Goal: Information Seeking & Learning: Compare options

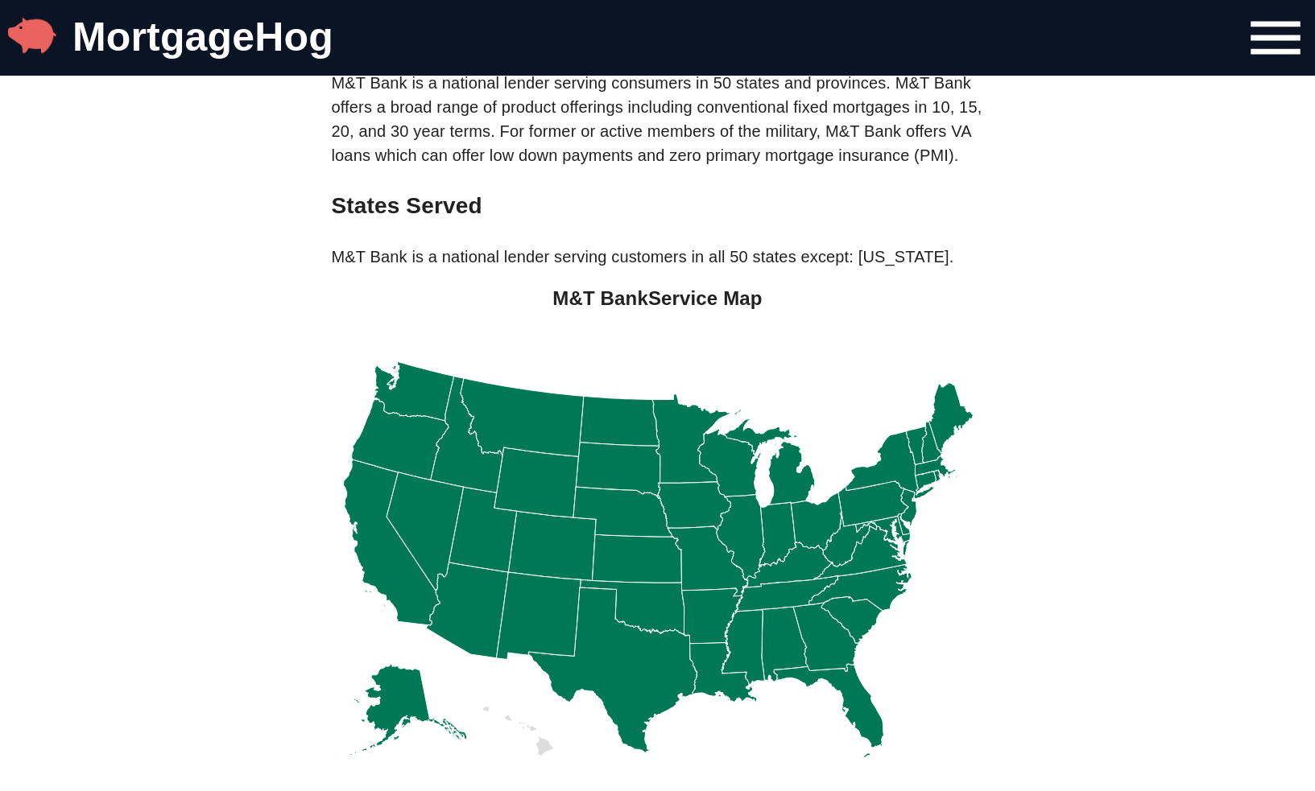
scroll to position [439, 0]
click at [889, 477] on icon at bounding box center [890, 465] width 91 height 69
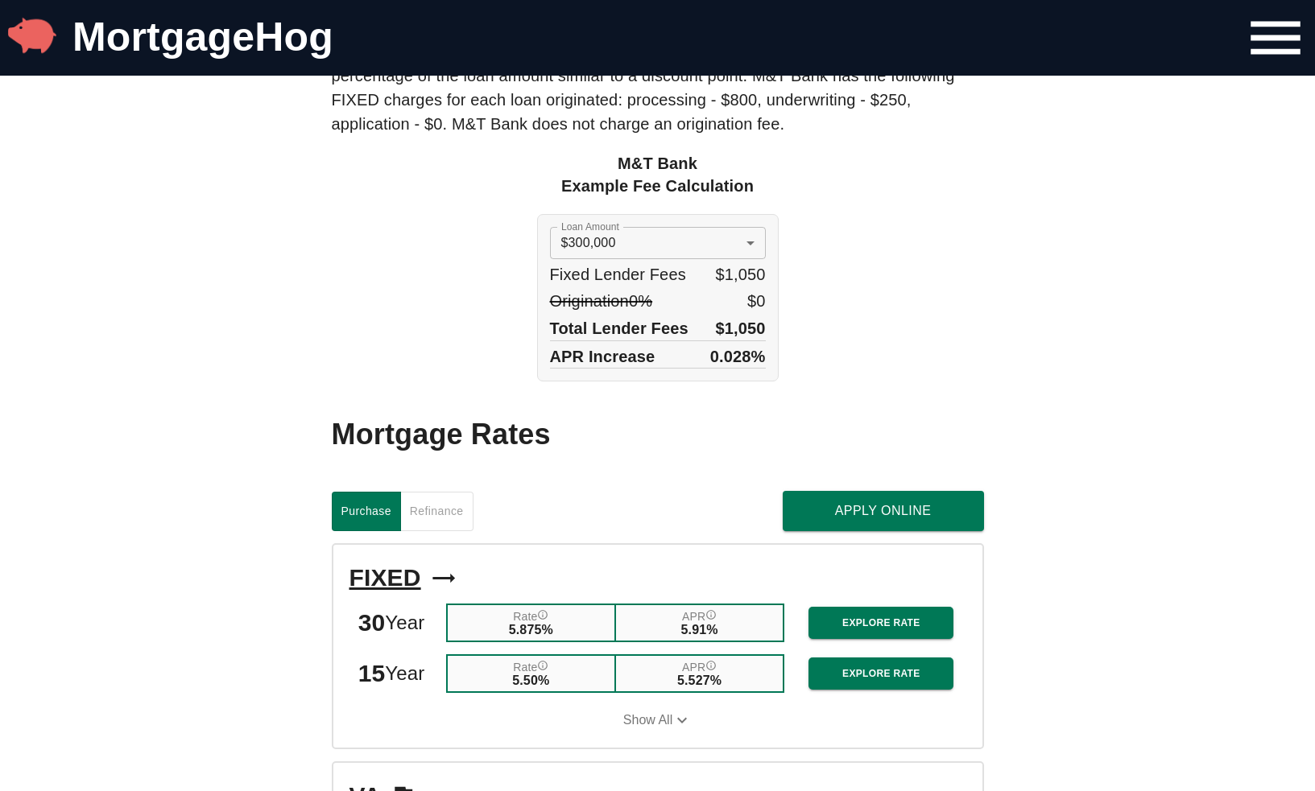
scroll to position [1309, 0]
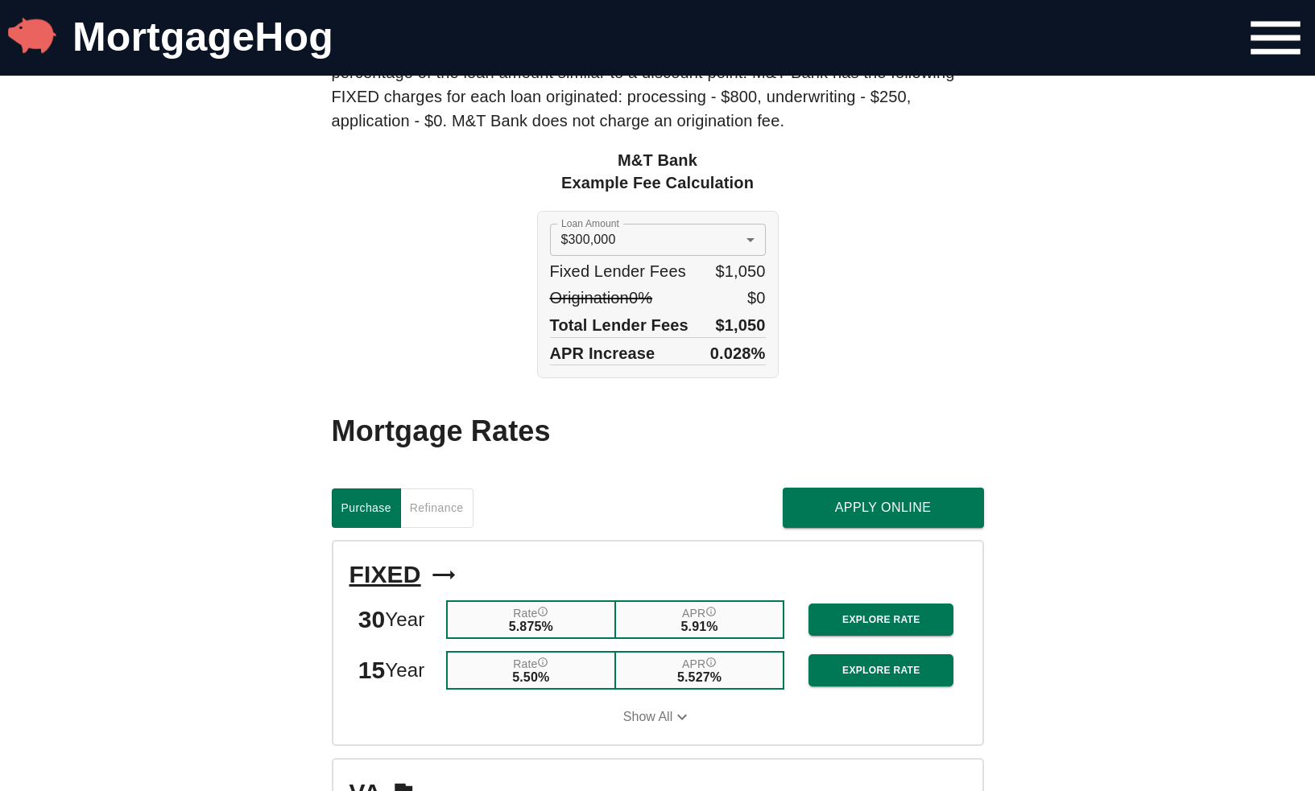
click at [431, 518] on span "Refinance" at bounding box center [437, 508] width 54 height 20
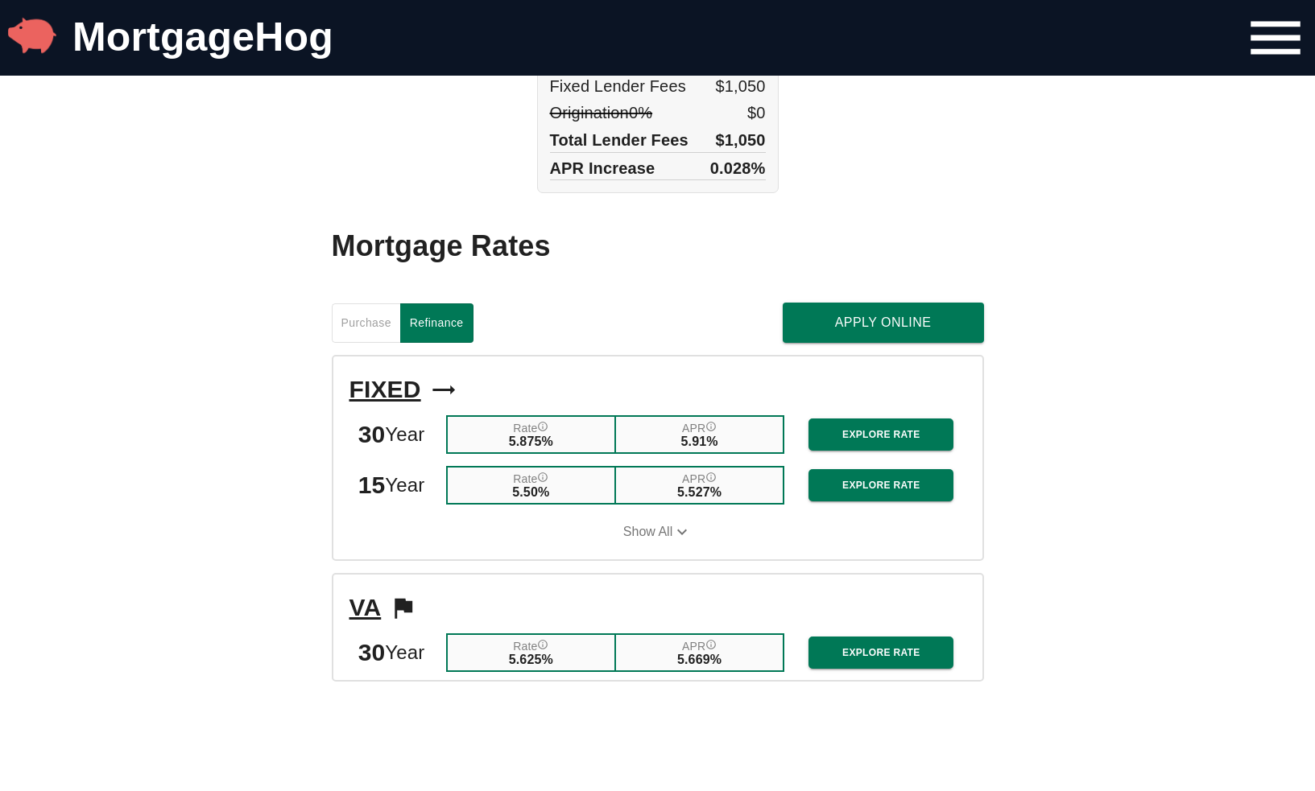
scroll to position [1496, 0]
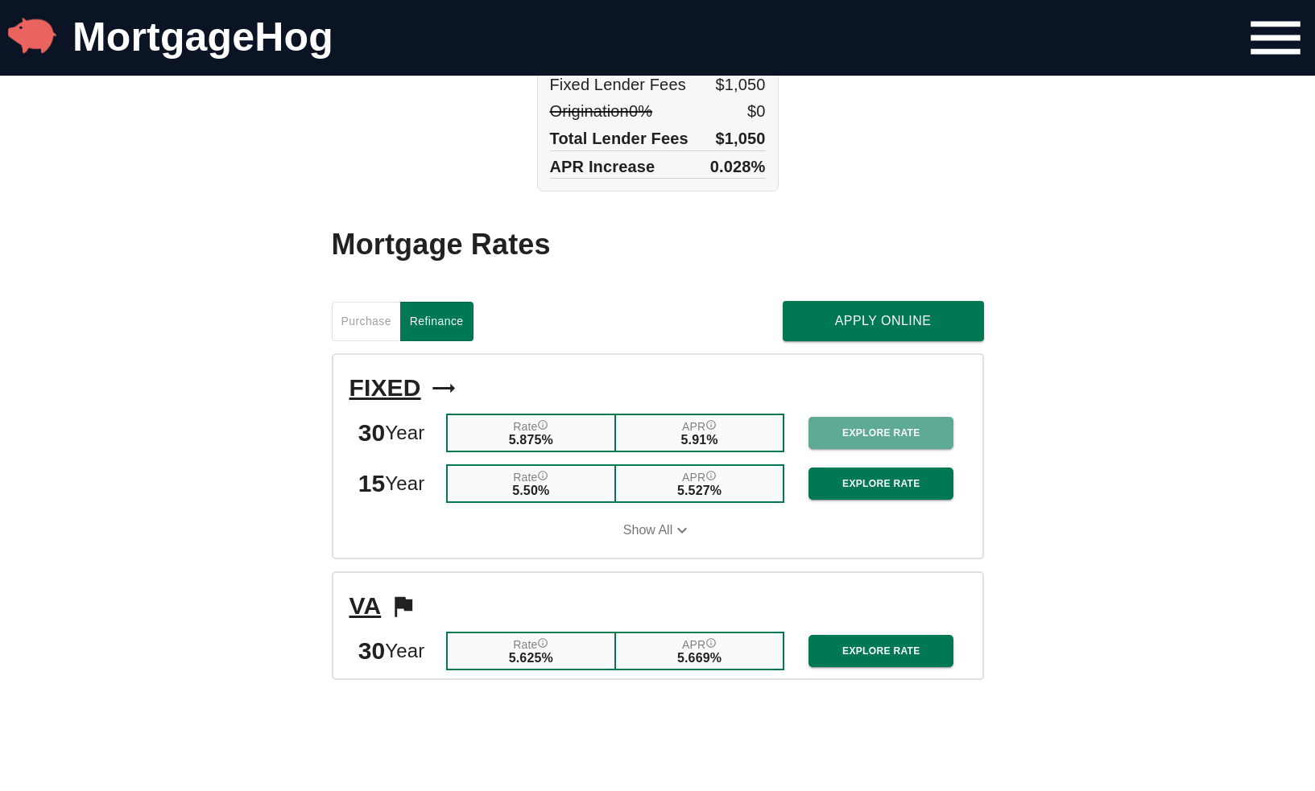
click at [895, 442] on span "Explore Rate" at bounding box center [880, 433] width 119 height 17
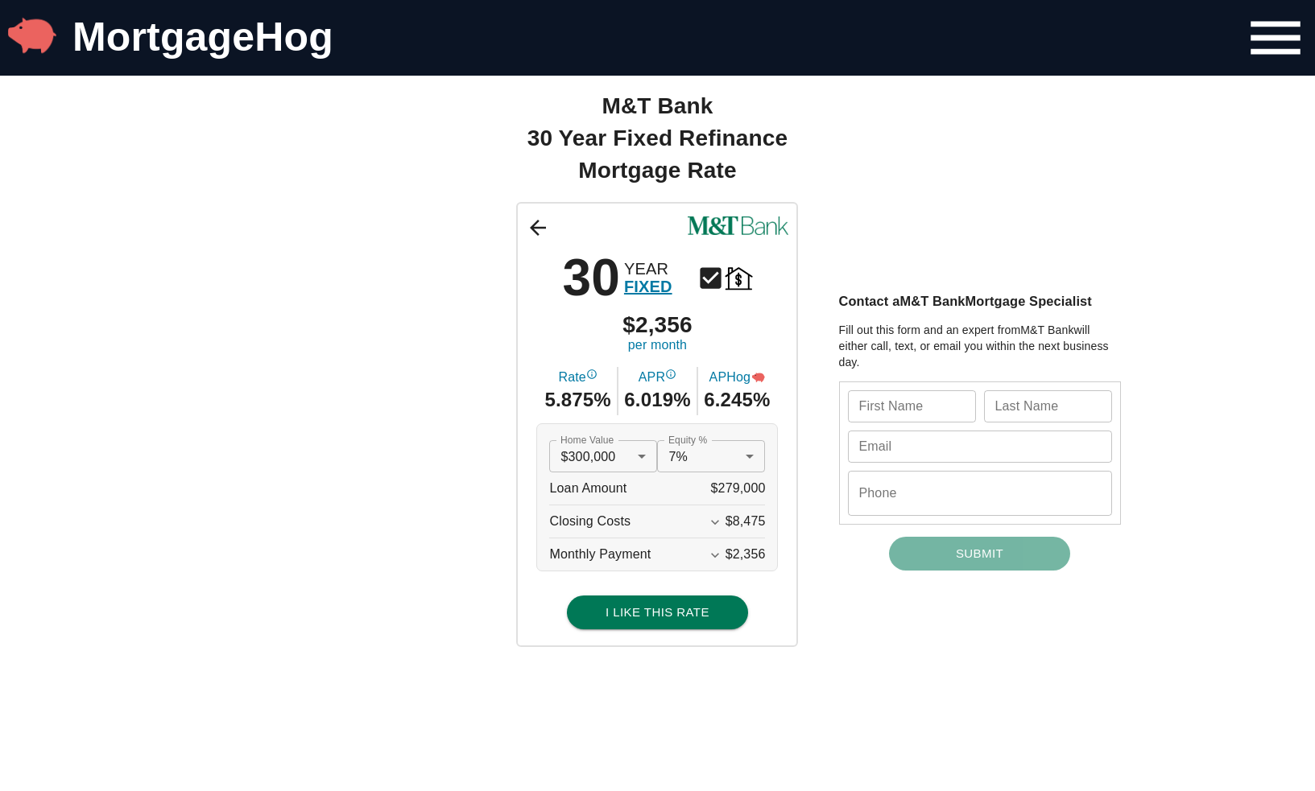
click at [468, 475] on div at bounding box center [657, 395] width 1315 height 791
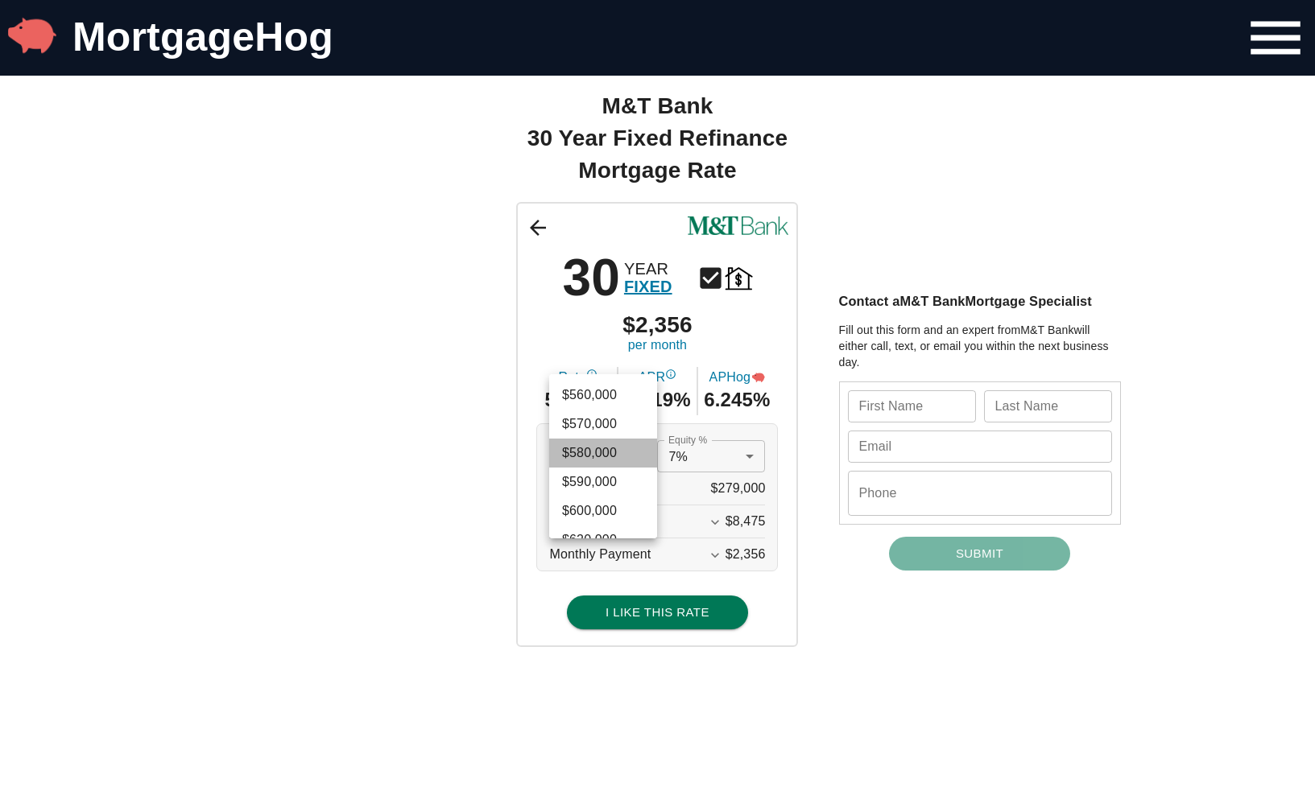
click at [615, 453] on li "$580,000" at bounding box center [603, 453] width 108 height 29
type input "580000"
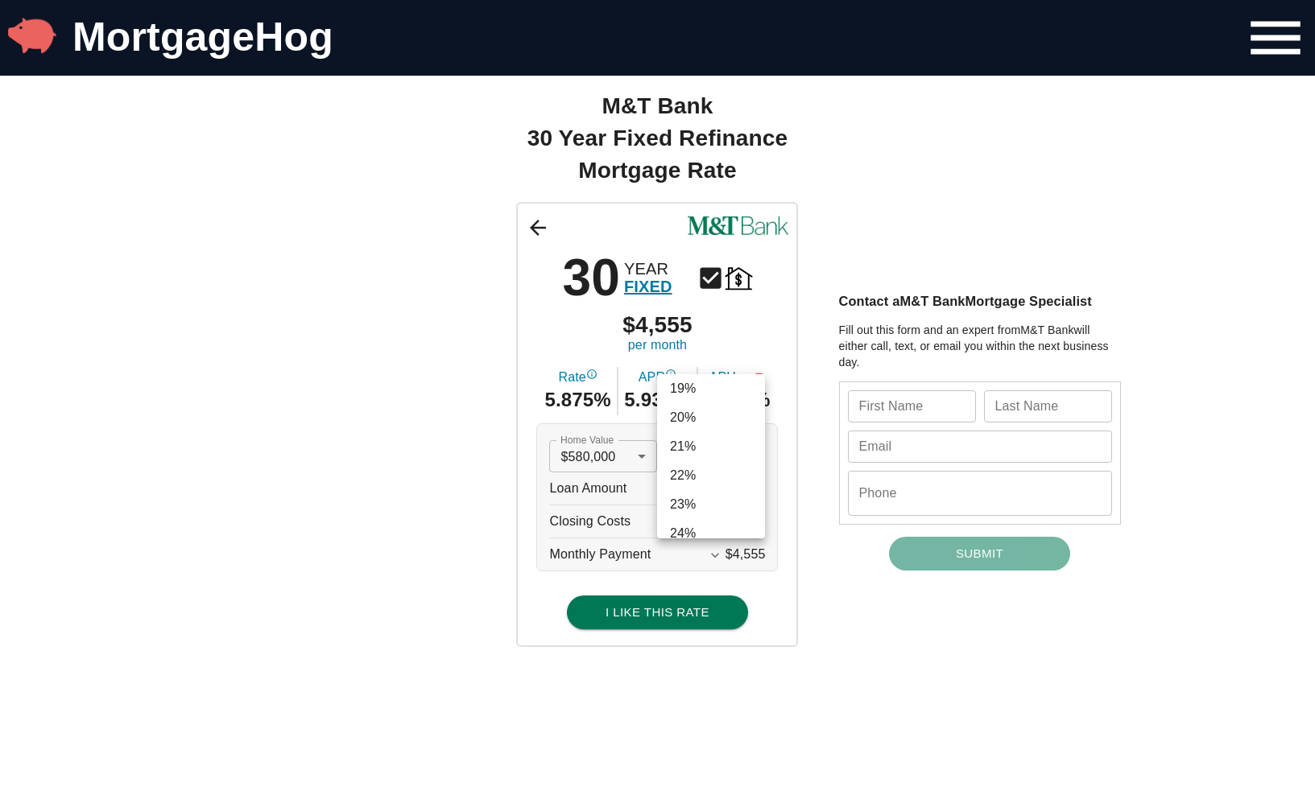
click at [726, 429] on li "20%" at bounding box center [711, 417] width 108 height 29
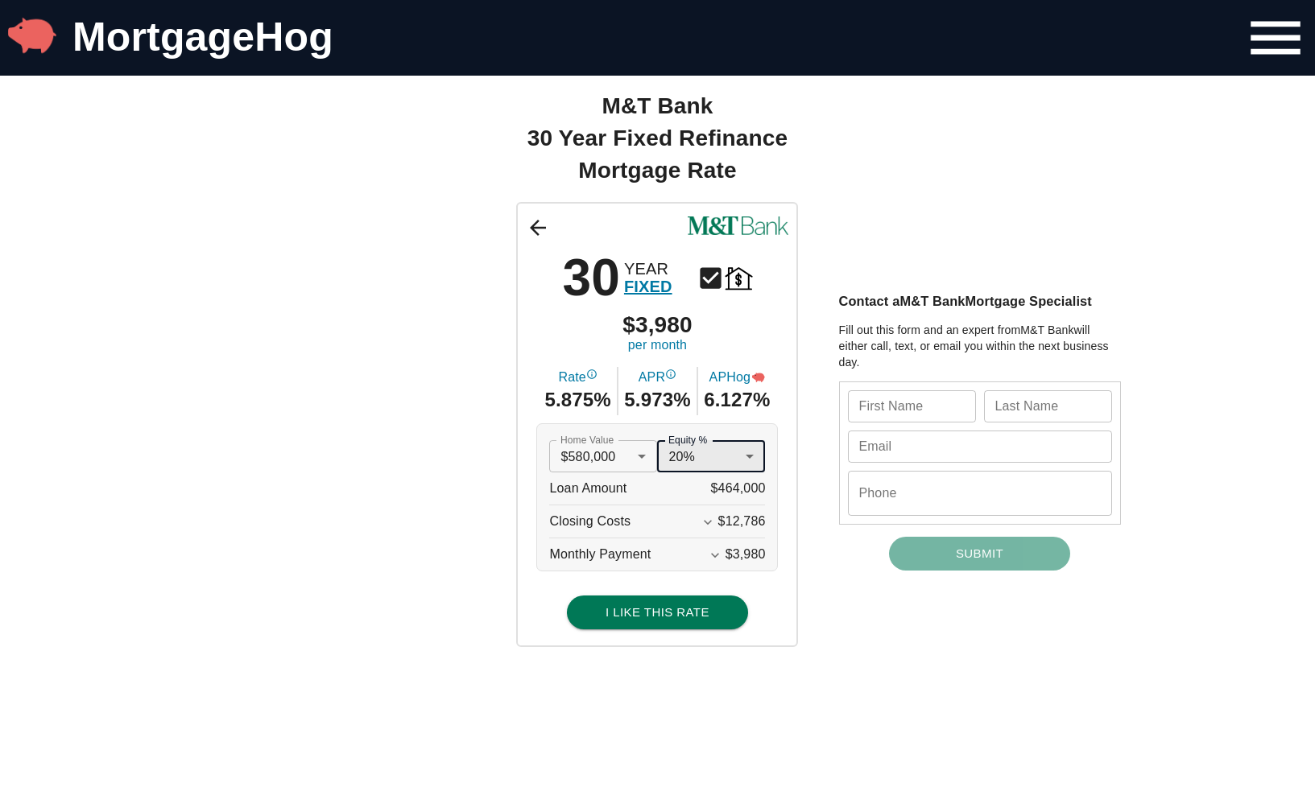
scroll to position [529, 0]
click at [715, 491] on span "$464,000" at bounding box center [738, 489] width 55 height 32
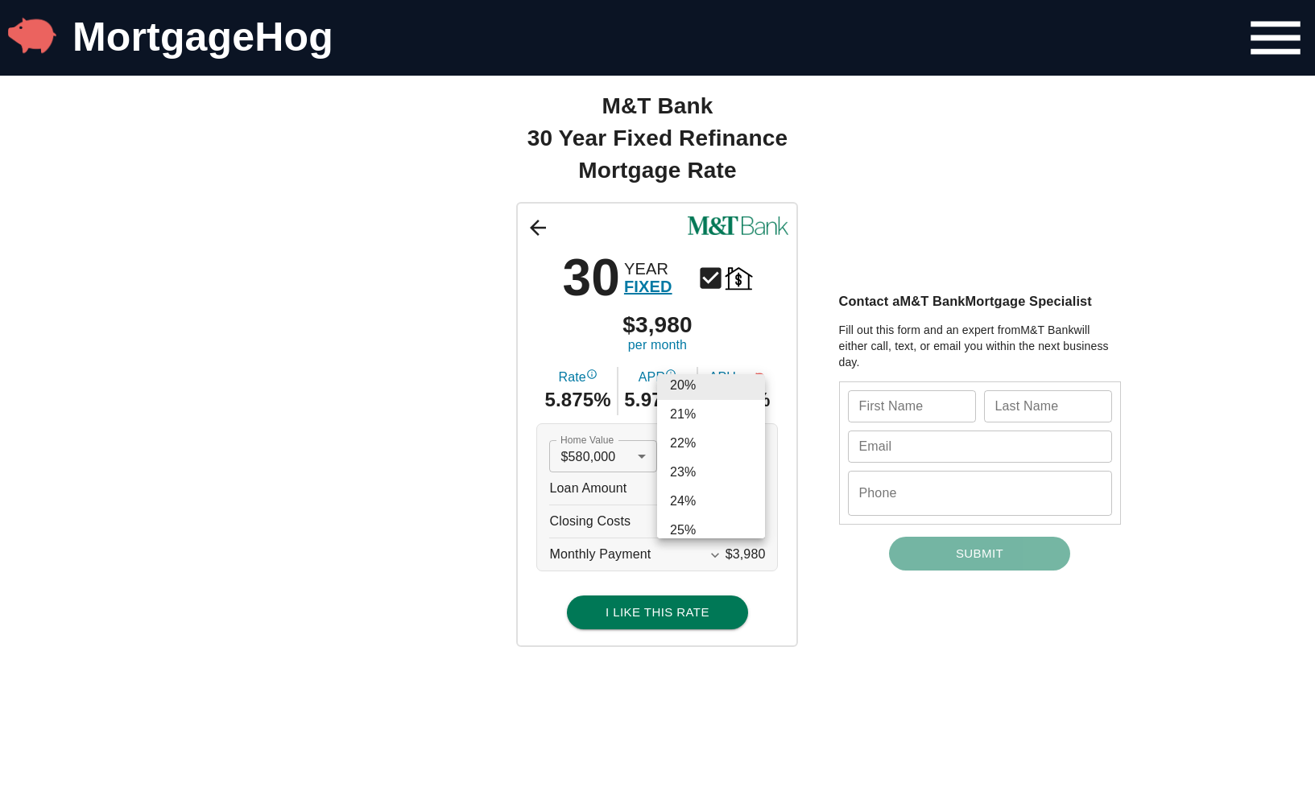
scroll to position [565, 0]
click at [714, 440] on li "22%" at bounding box center [711, 438] width 108 height 29
click at [452, 481] on div at bounding box center [657, 395] width 1315 height 791
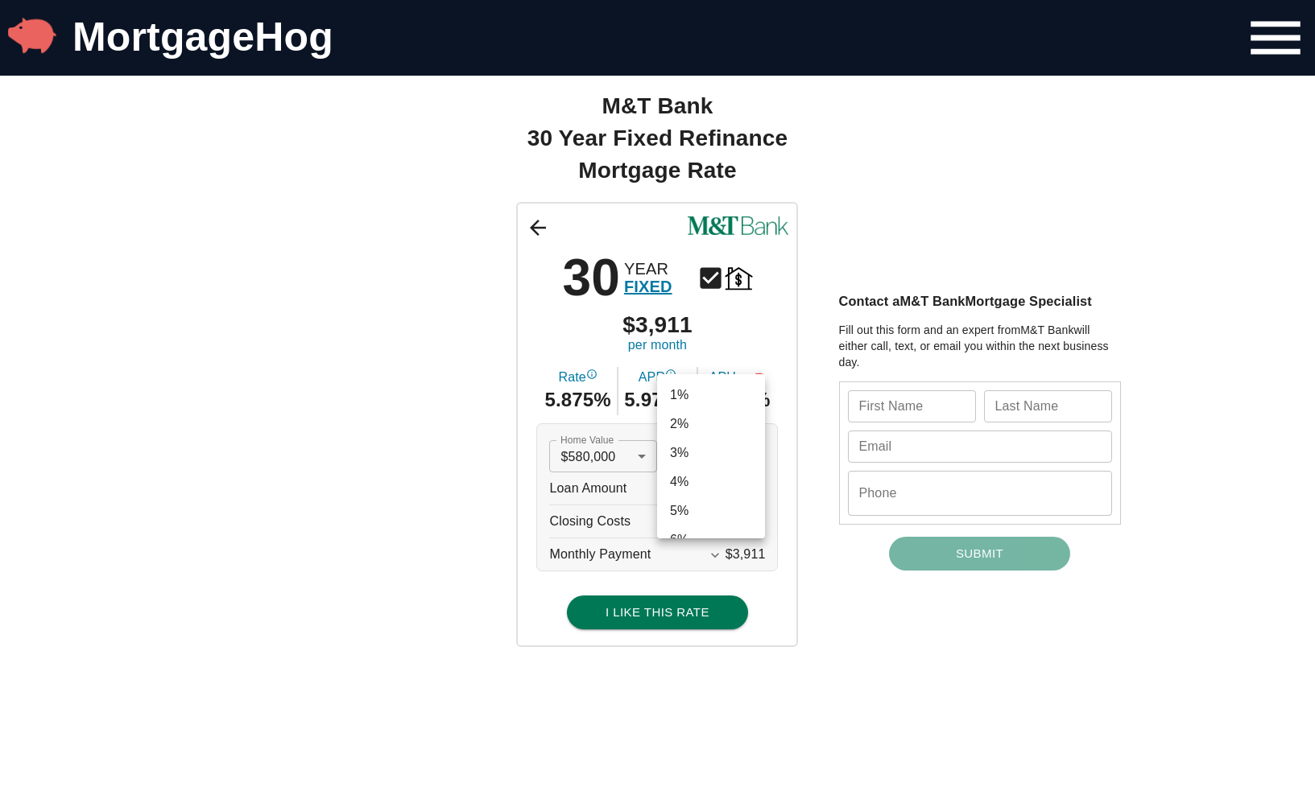
click at [735, 399] on li "20%" at bounding box center [711, 398] width 108 height 29
click at [708, 524] on icon "Expand More" at bounding box center [708, 522] width 8 height 5
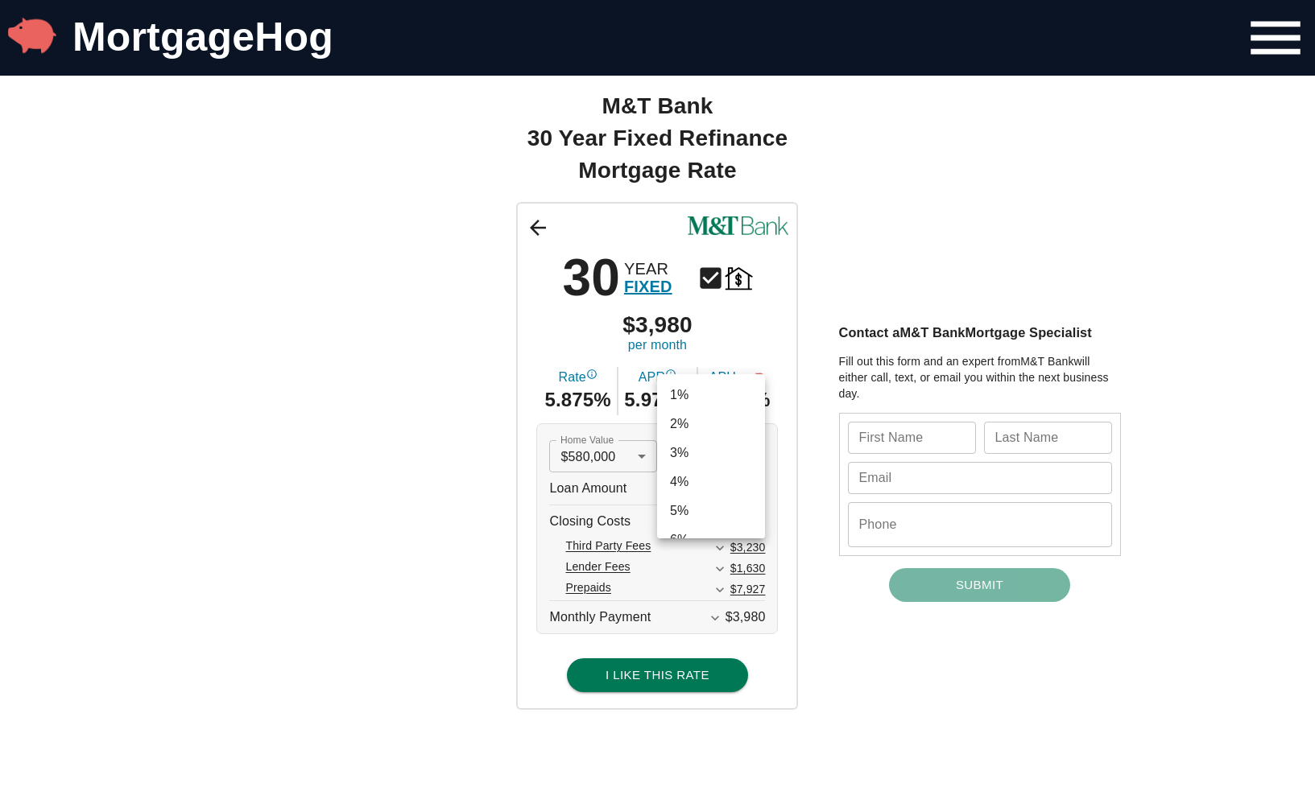
click at [714, 512] on li "23%" at bounding box center [711, 516] width 108 height 29
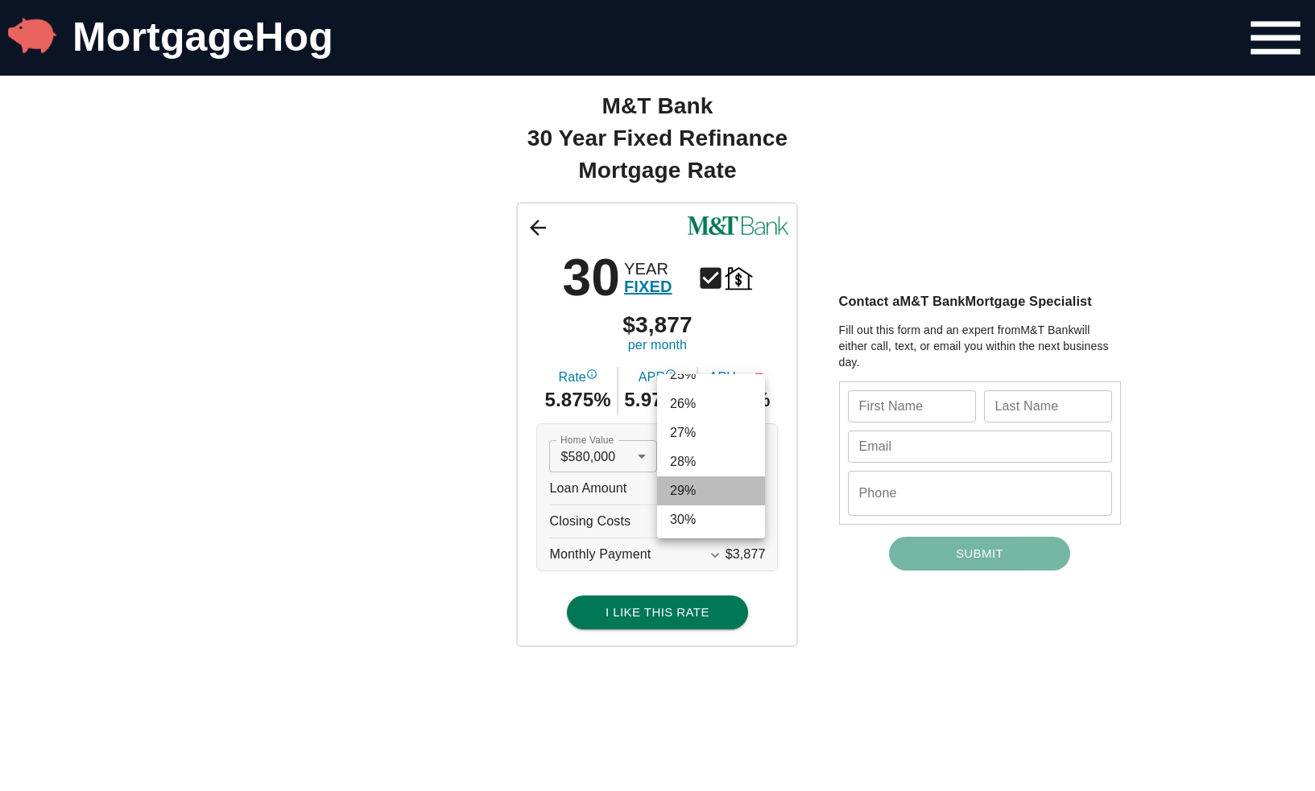
click at [727, 485] on li "29%" at bounding box center [711, 491] width 108 height 29
click at [740, 484] on li "30%" at bounding box center [711, 485] width 108 height 29
type input "0.3"
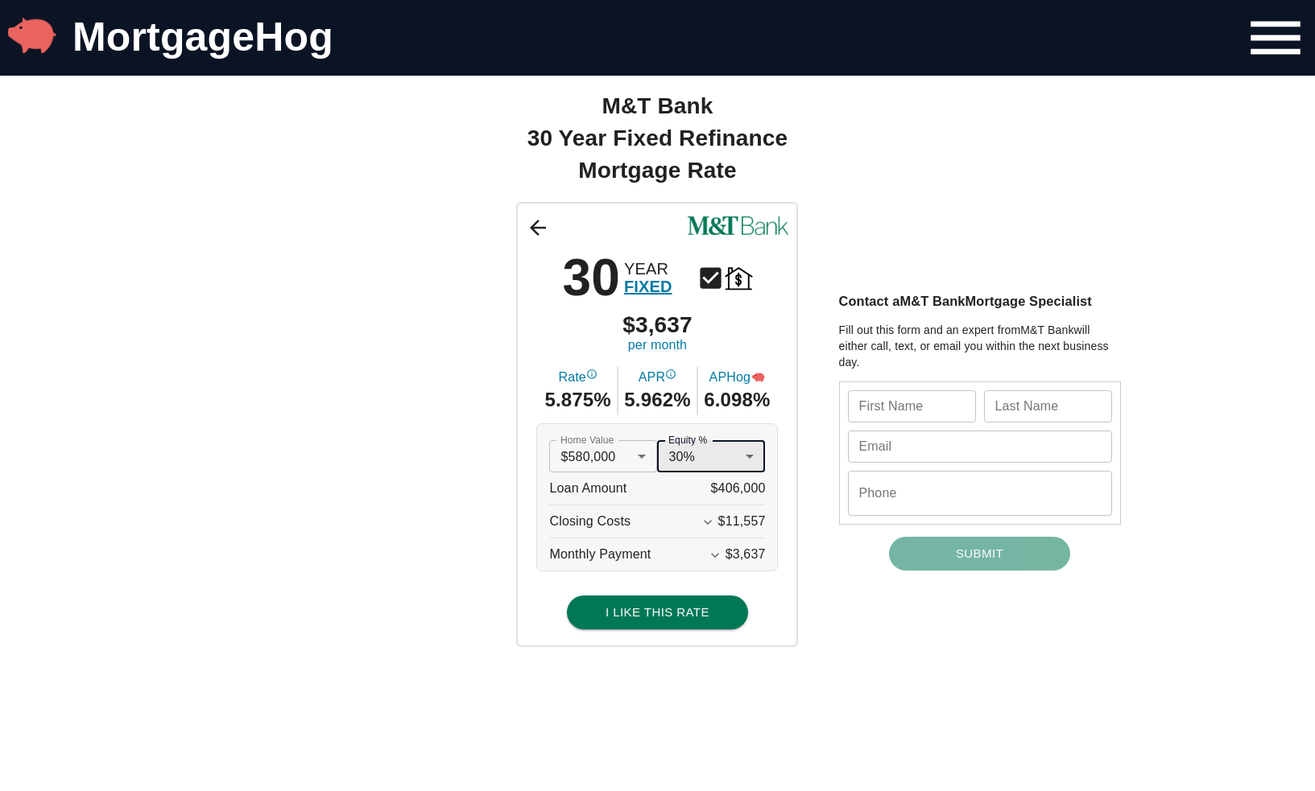
scroll to position [4, 0]
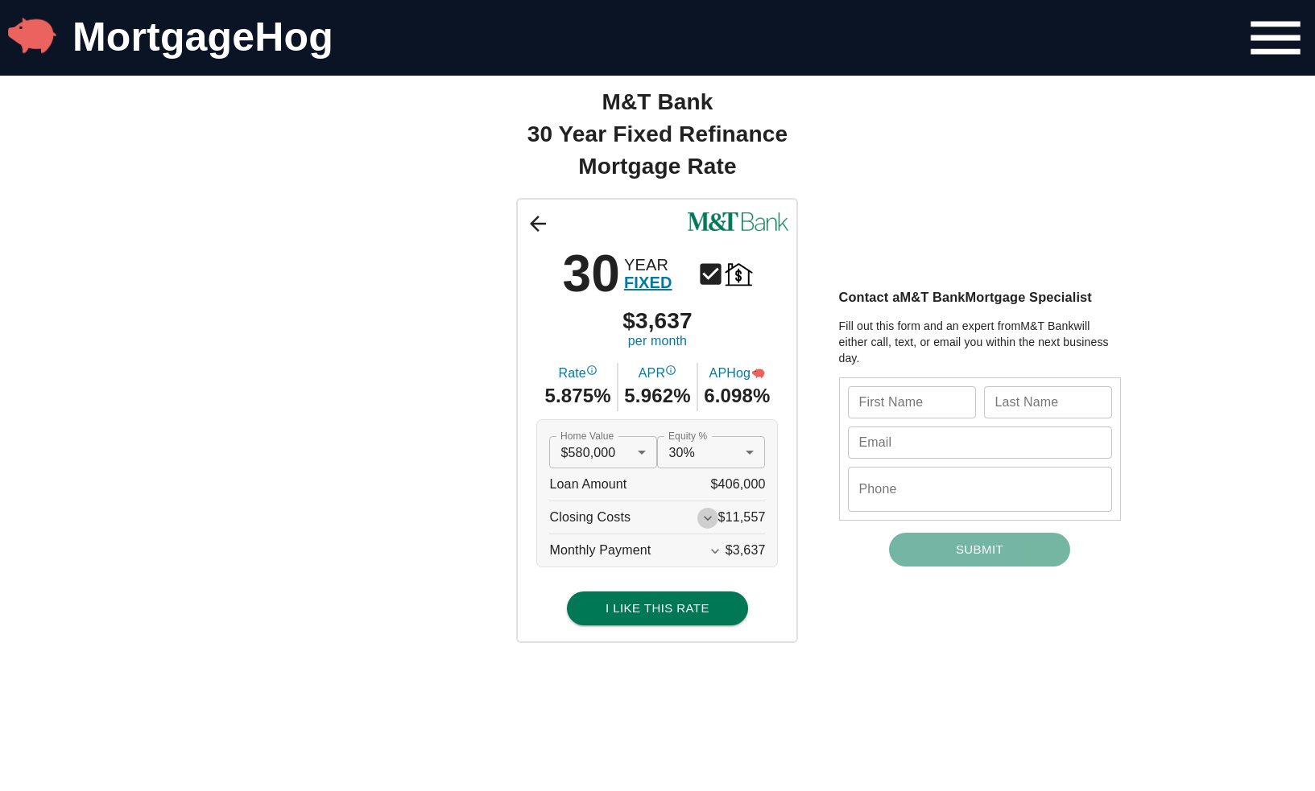
click at [700, 519] on icon "Expand More" at bounding box center [708, 518] width 16 height 16
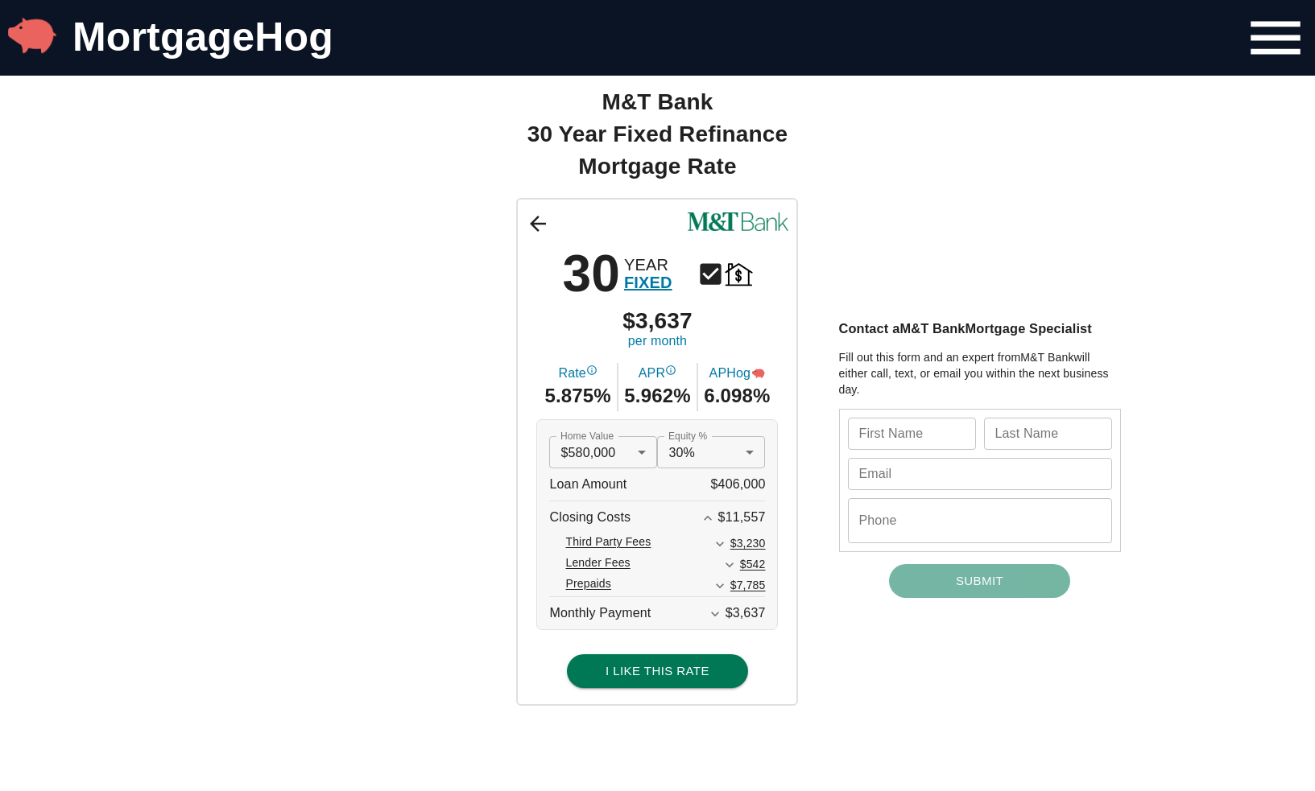
click at [742, 522] on span "$11,557" at bounding box center [741, 517] width 47 height 14
click at [747, 547] on span "$3,230" at bounding box center [747, 543] width 35 height 13
click at [614, 485] on li "$590,000" at bounding box center [603, 481] width 108 height 29
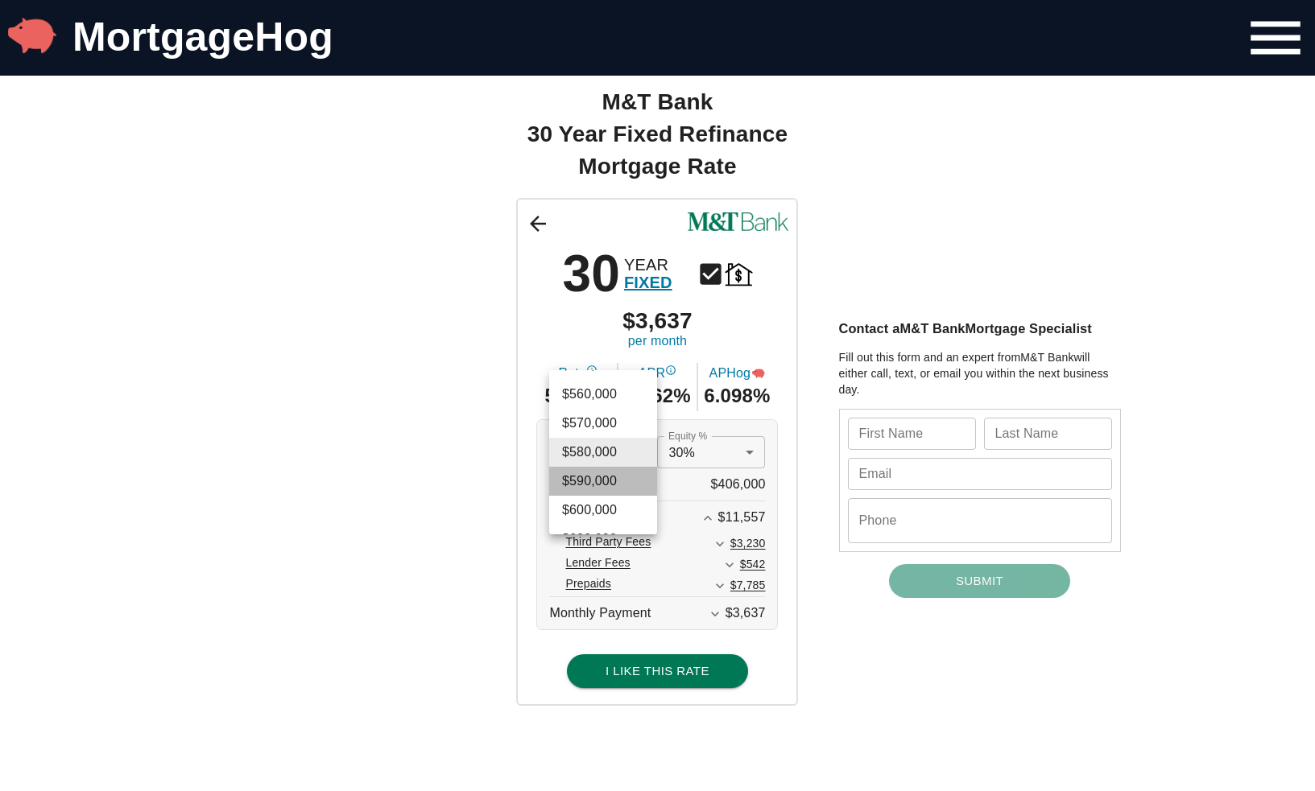
type input "590000"
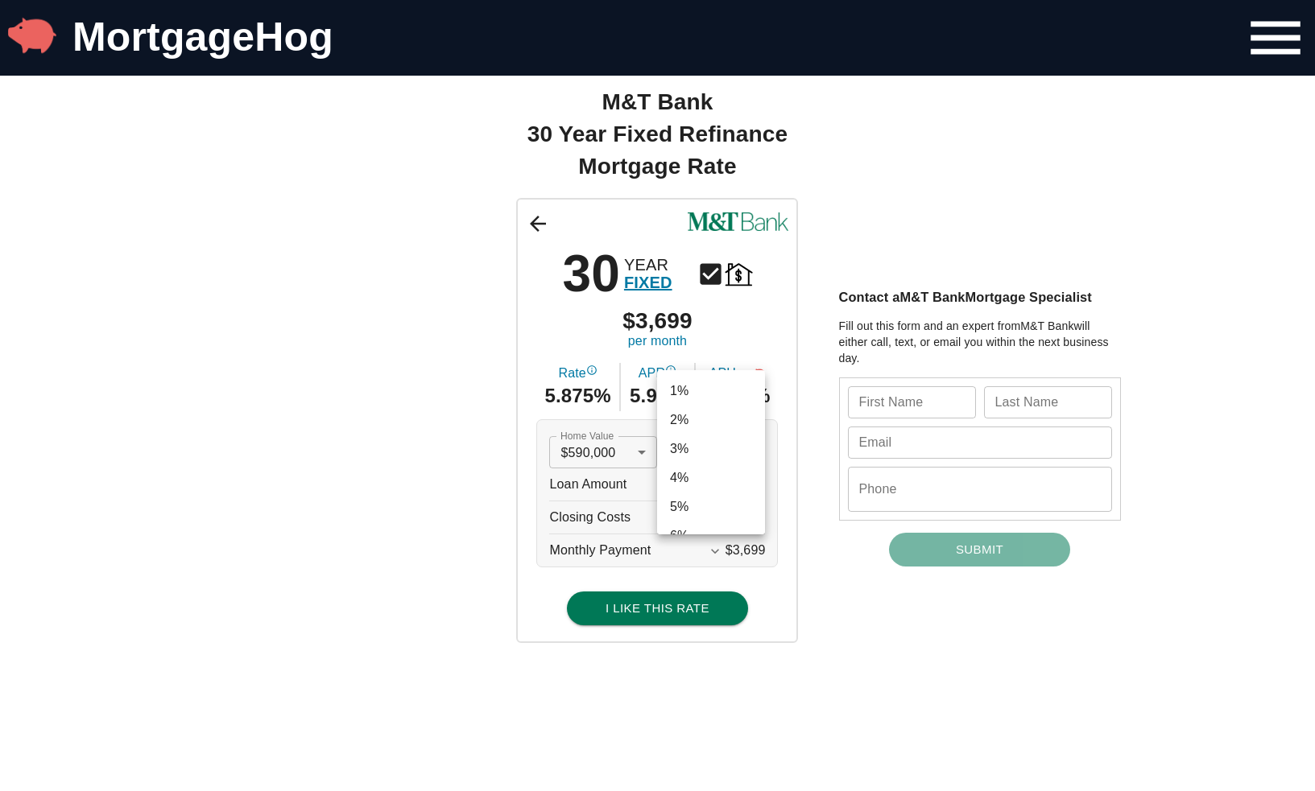
scroll to position [779, 0]
click at [712, 512] on li "32%" at bounding box center [711, 510] width 108 height 29
type input "0.32"
